Goal: Complete application form

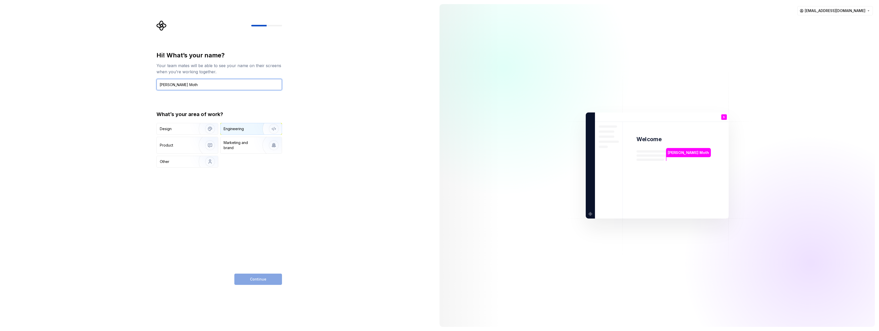
type input "Sigurd Traberg Moth"
click at [255, 127] on img "button" at bounding box center [270, 129] width 33 height 34
click at [265, 278] on span "Continue" at bounding box center [258, 278] width 16 height 5
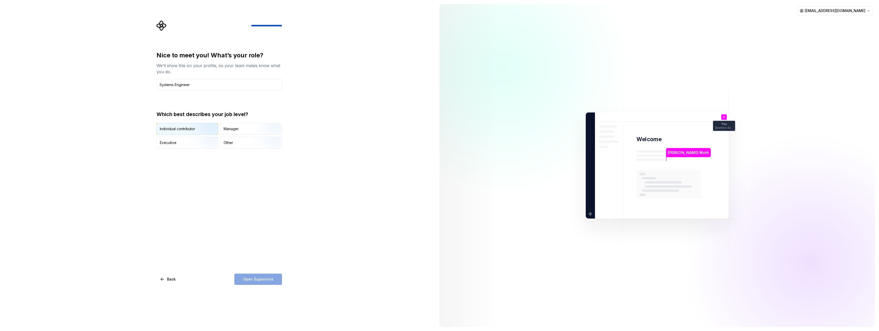
type input "Systems Engineer"
click at [182, 128] on div "Individual contributor" at bounding box center [177, 128] width 35 height 5
click at [258, 278] on span "Open Supernova" at bounding box center [258, 278] width 30 height 5
